Goal: Information Seeking & Learning: Learn about a topic

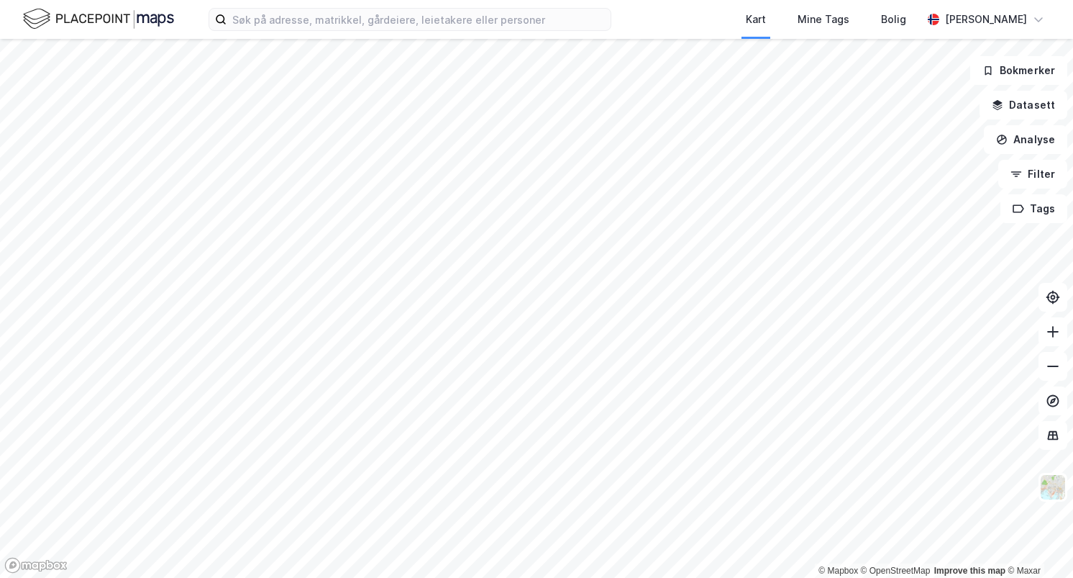
click at [490, 577] on html "Kart Mine Tags [PERSON_NAME] © Mapbox © OpenStreetMap Improve this map © Maxar …" at bounding box center [536, 289] width 1073 height 578
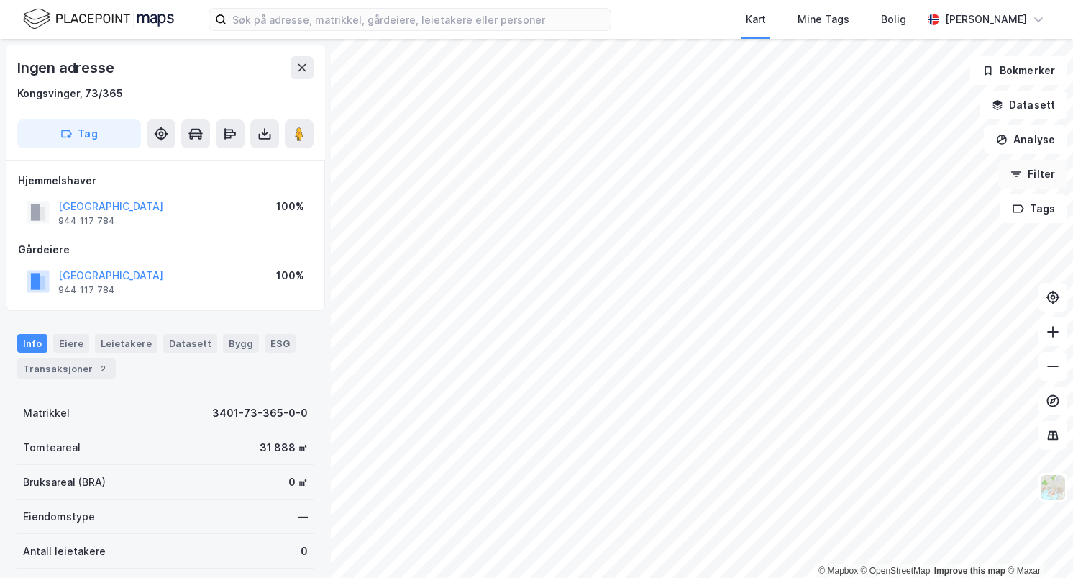
click at [1048, 179] on button "Filter" at bounding box center [1033, 174] width 69 height 29
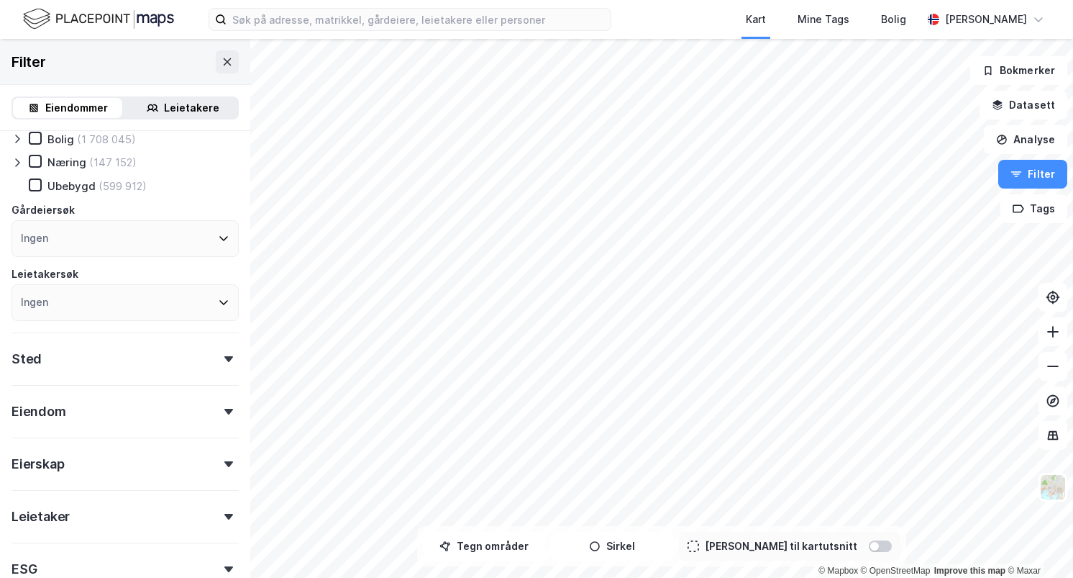
scroll to position [67, 0]
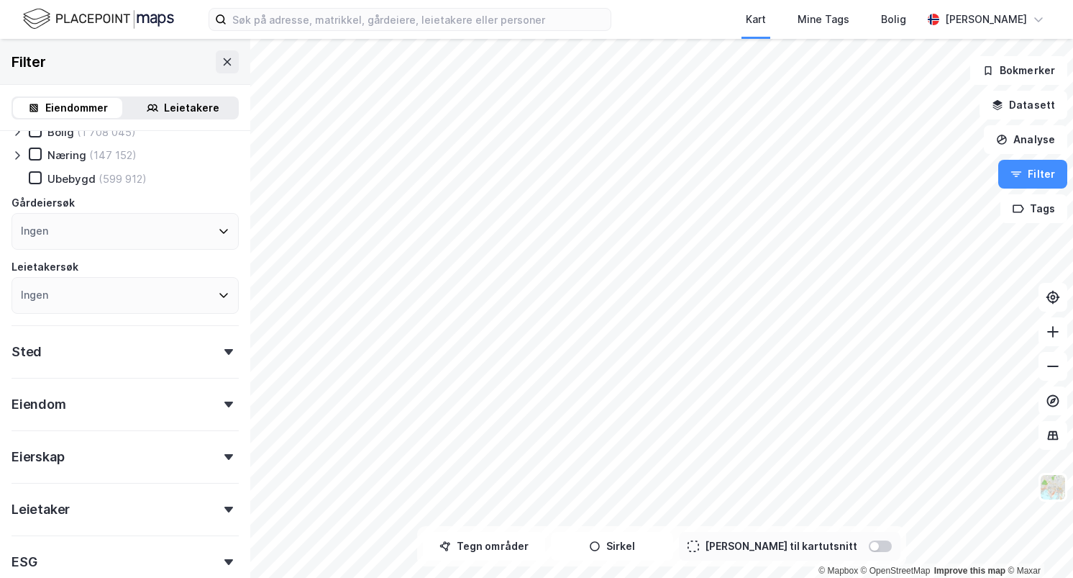
click at [226, 351] on icon at bounding box center [228, 352] width 9 height 6
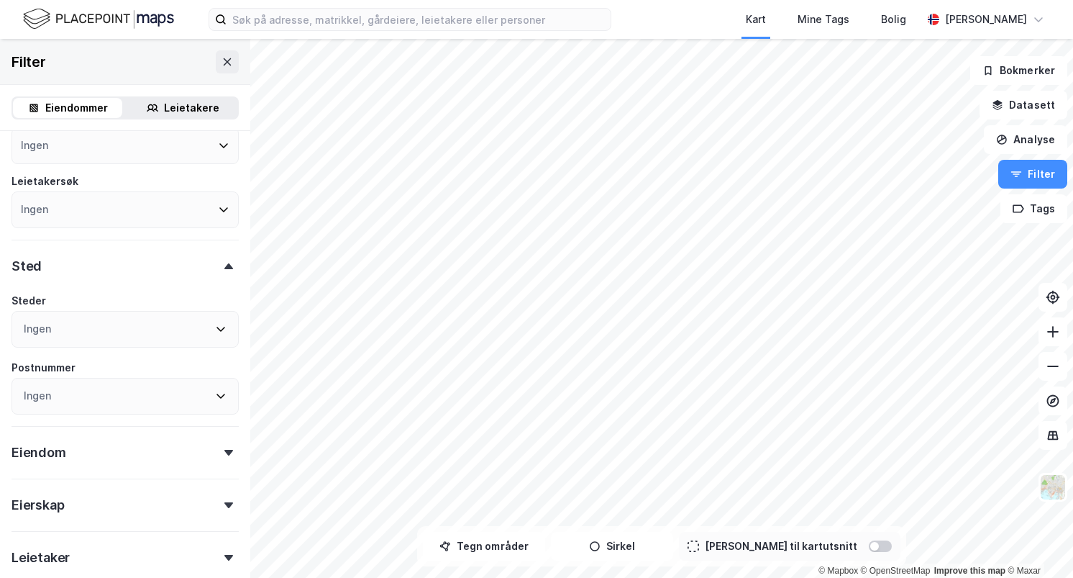
scroll to position [160, 0]
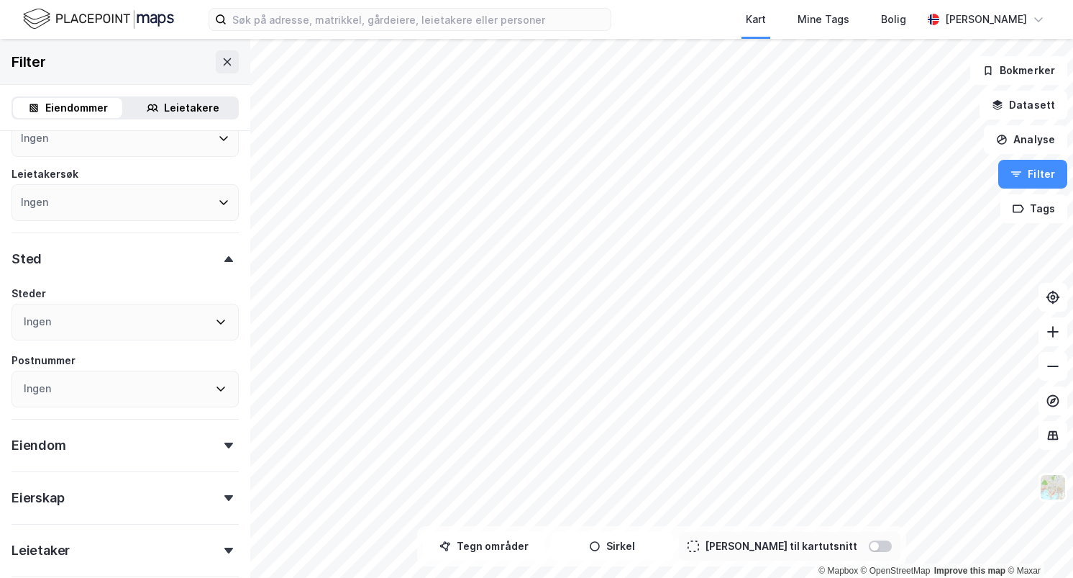
click at [232, 445] on icon at bounding box center [228, 445] width 9 height 6
click at [226, 257] on icon at bounding box center [228, 259] width 9 height 6
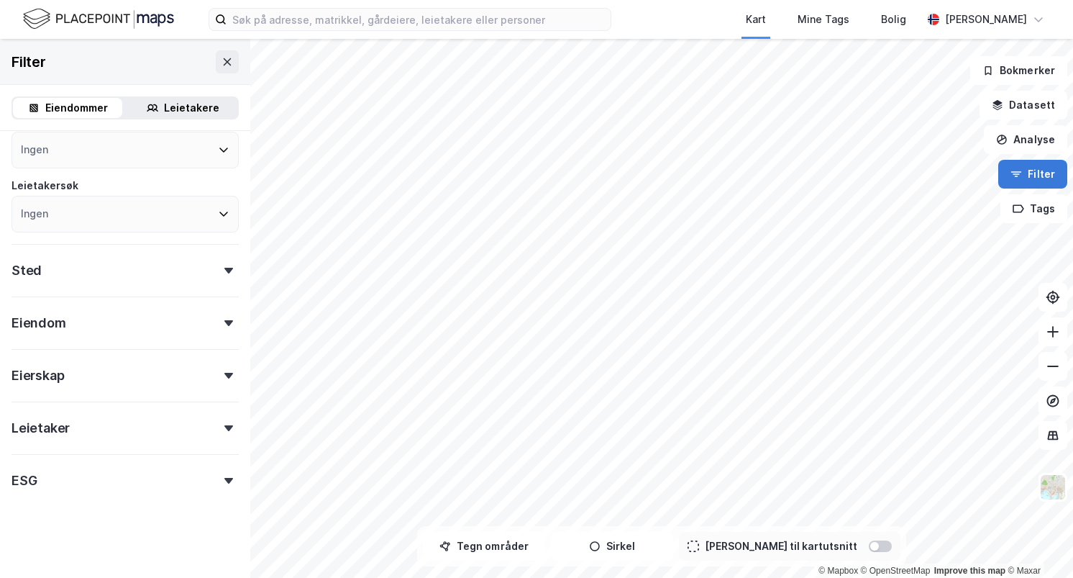
click at [1037, 169] on button "Filter" at bounding box center [1033, 174] width 69 height 29
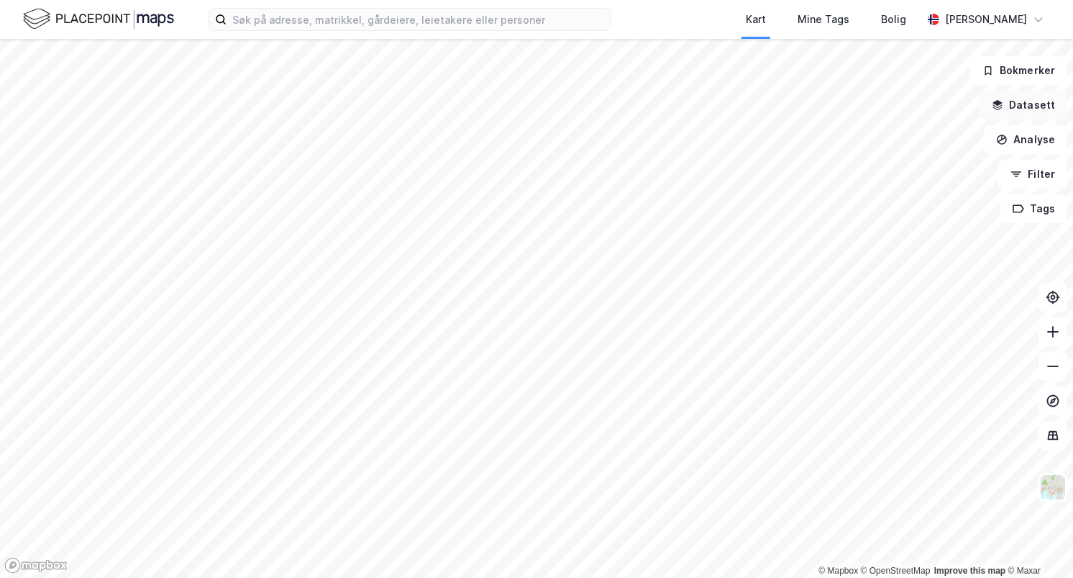
click at [1034, 111] on button "Datasett" at bounding box center [1024, 105] width 88 height 29
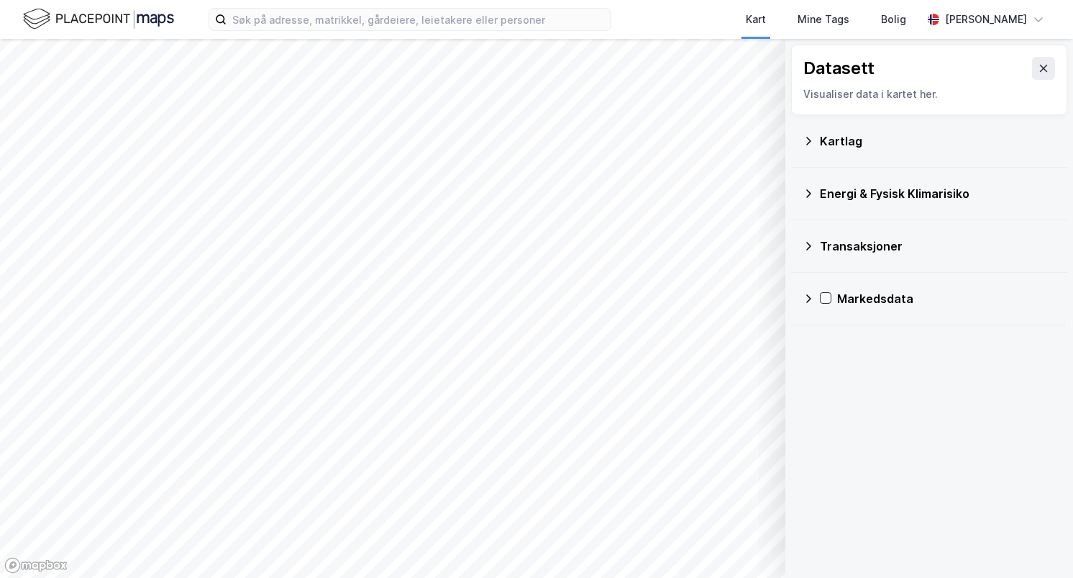
click at [812, 139] on icon at bounding box center [809, 141] width 12 height 12
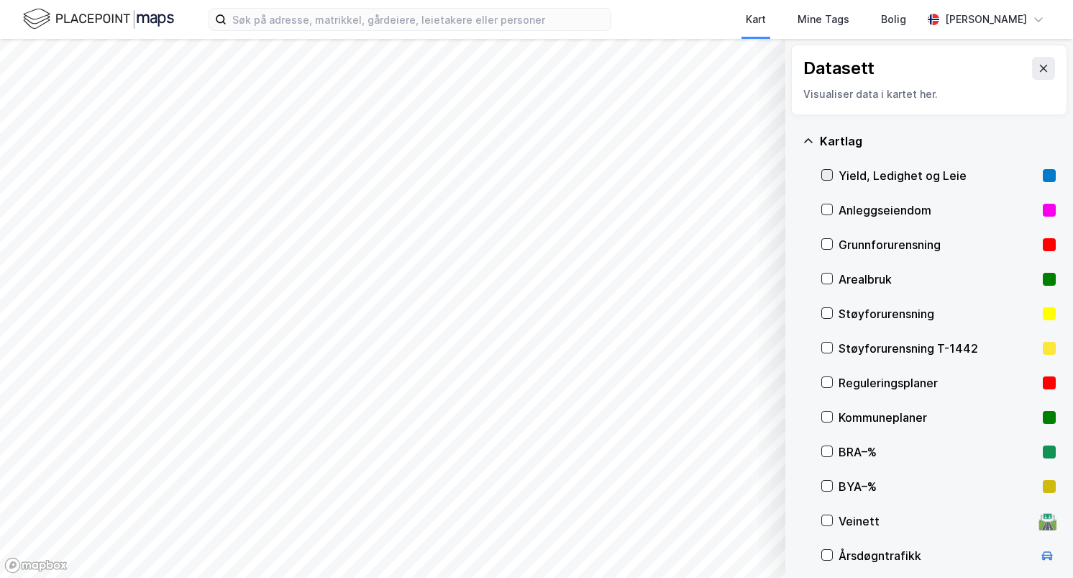
click at [827, 178] on icon at bounding box center [827, 175] width 10 height 10
click at [829, 212] on icon at bounding box center [827, 209] width 10 height 10
click at [827, 178] on icon at bounding box center [827, 175] width 10 height 10
click at [829, 206] on icon at bounding box center [827, 209] width 10 height 10
click at [1046, 64] on icon at bounding box center [1044, 69] width 12 height 12
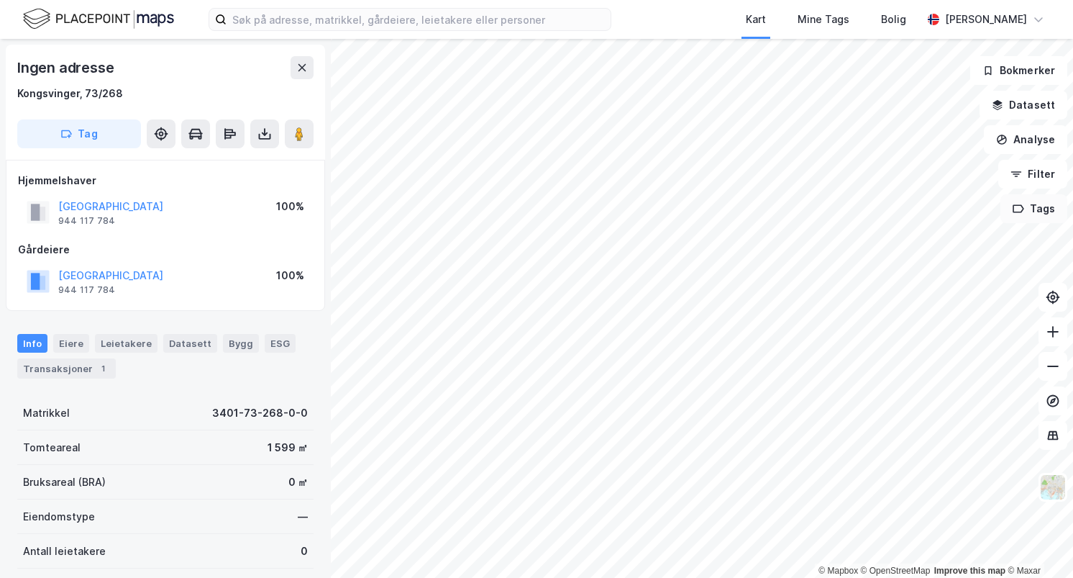
click at [1029, 213] on button "Tags" at bounding box center [1034, 208] width 67 height 29
click at [974, 227] on button at bounding box center [971, 217] width 23 height 23
click at [1024, 148] on button "Analyse" at bounding box center [1025, 139] width 83 height 29
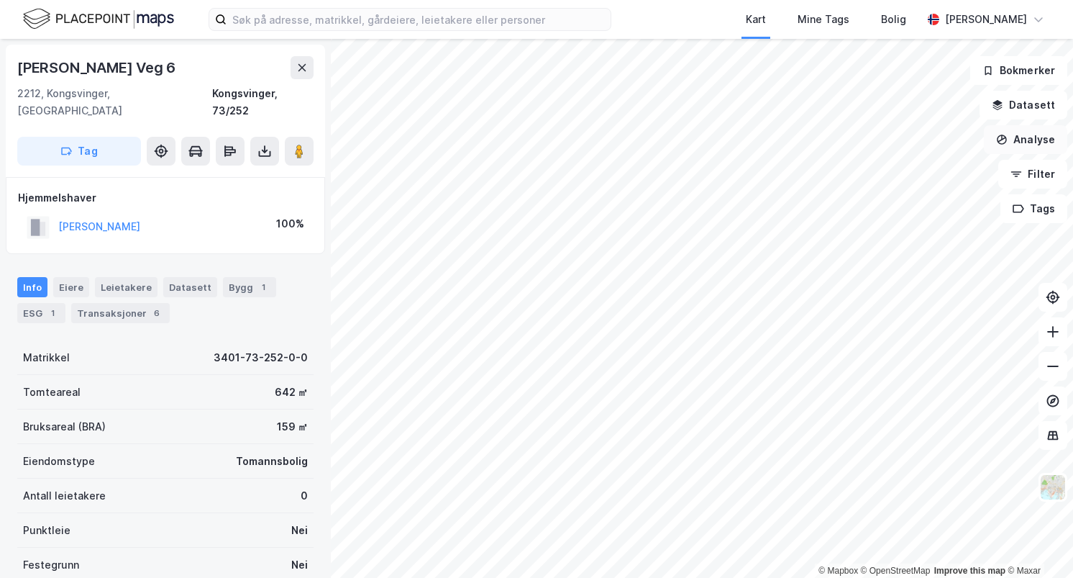
click at [1040, 142] on button "Analyse" at bounding box center [1025, 139] width 83 height 29
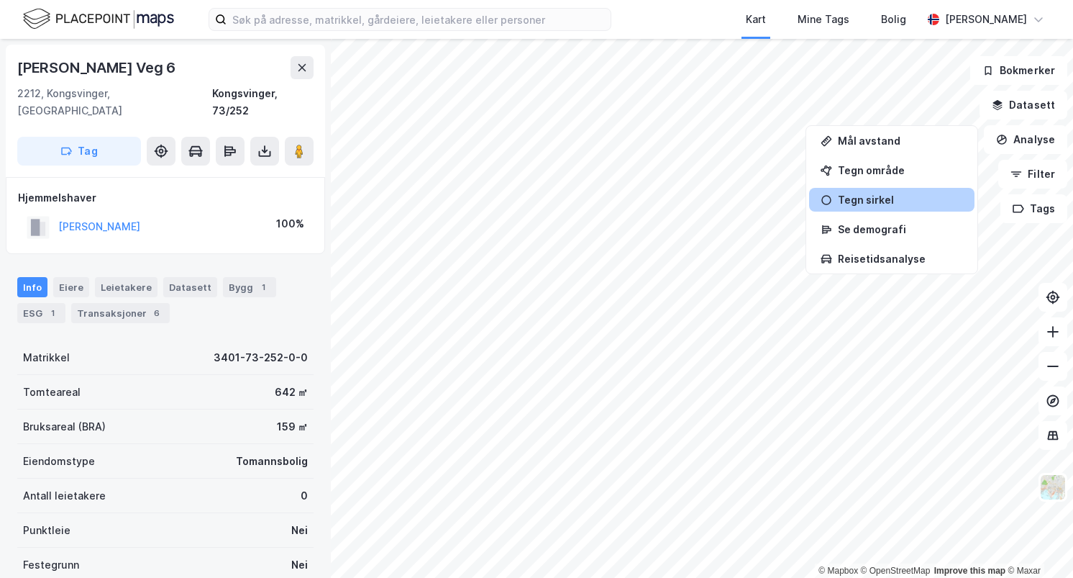
click at [887, 206] on div "© Mapbox © OpenStreetMap Improve this map © Maxar [STREET_ADDRESS][GEOGRAPHIC_D…" at bounding box center [536, 308] width 1073 height 539
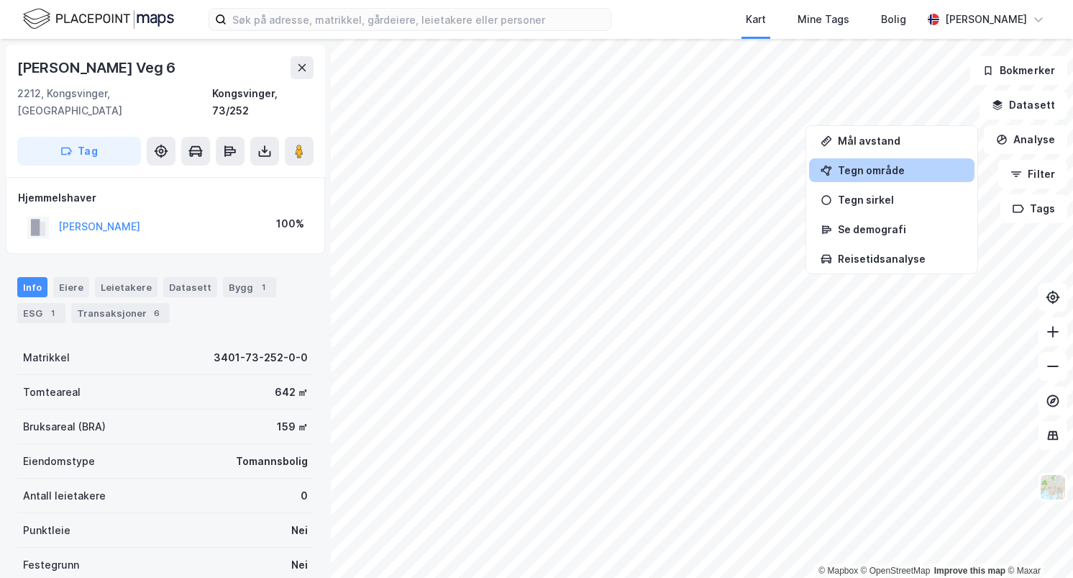
click at [883, 177] on div "Tegn område" at bounding box center [891, 170] width 165 height 24
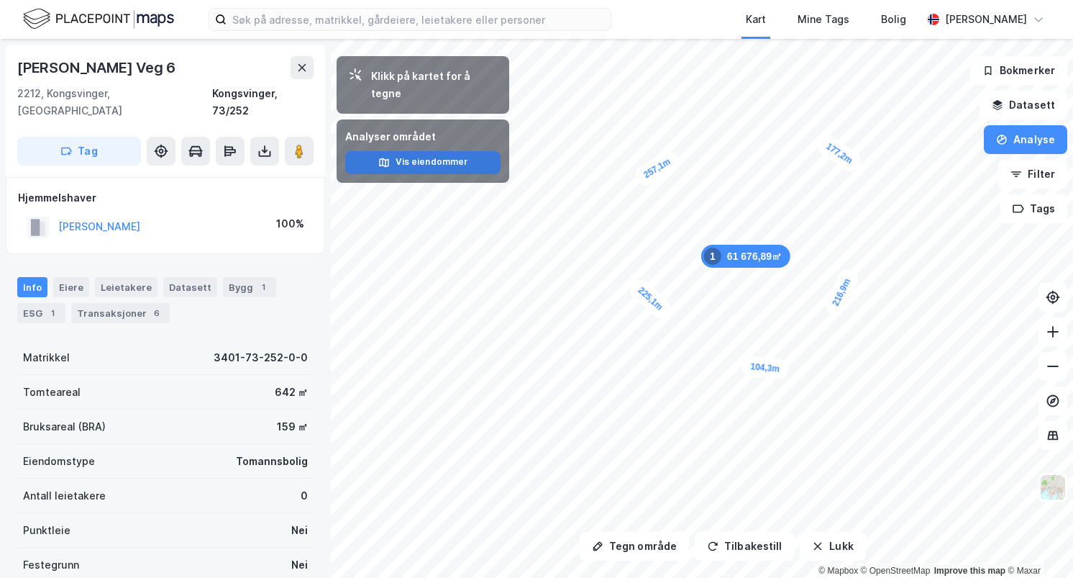
click at [432, 151] on button "Vis eiendommer" at bounding box center [422, 162] width 155 height 23
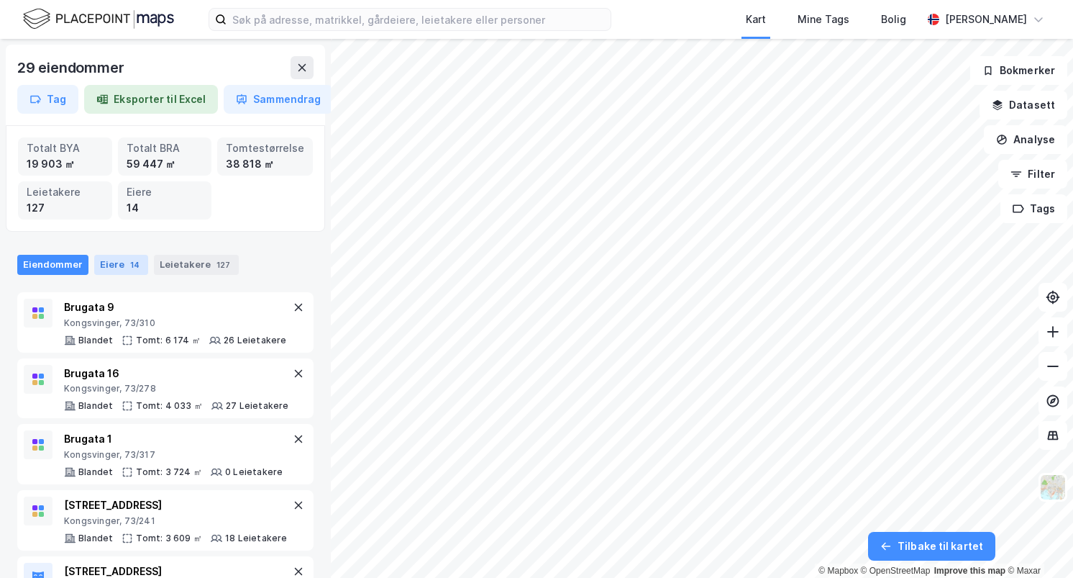
click at [115, 262] on div "Eiere 14" at bounding box center [121, 265] width 54 height 20
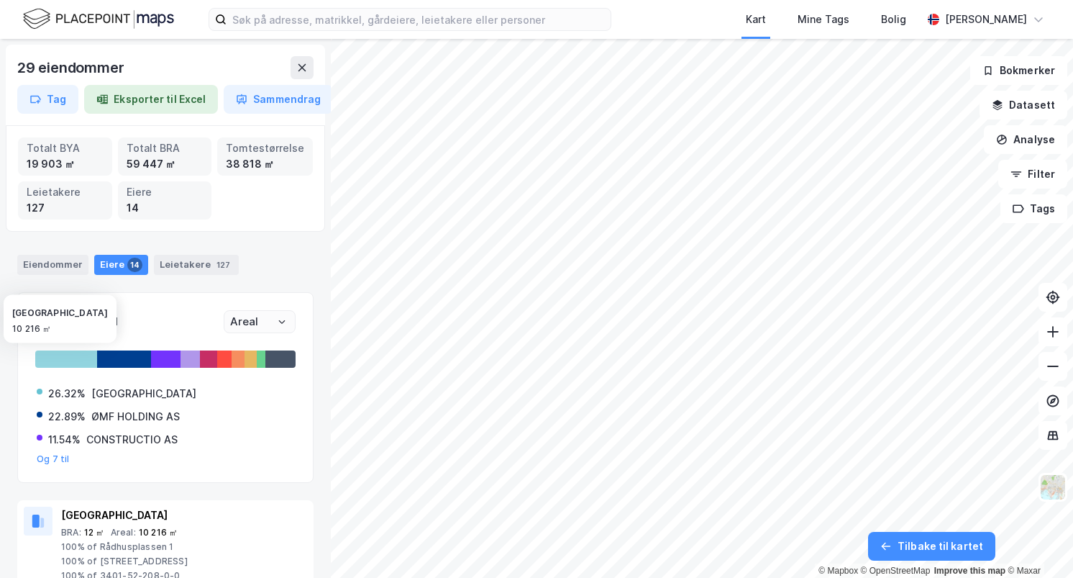
click at [76, 361] on div at bounding box center [66, 358] width 62 height 17
